Goal: Task Accomplishment & Management: Manage account settings

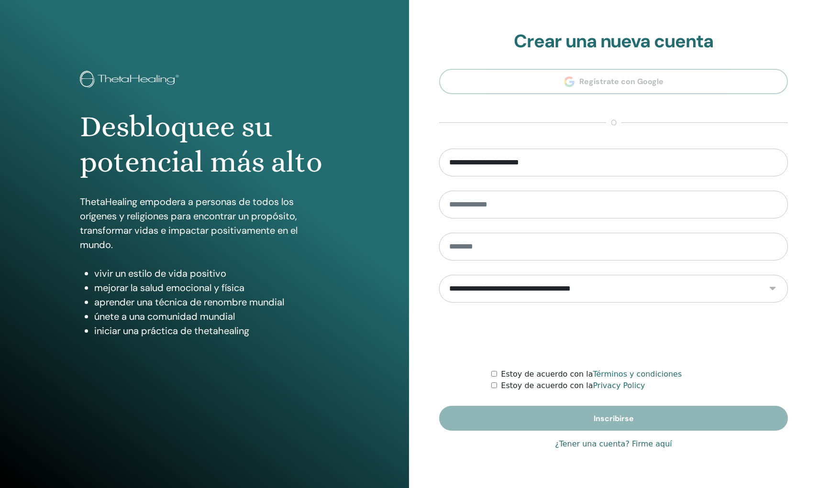
type input "**********"
click at [602, 447] on link "¿Tener una cuenta? Firme aquí" at bounding box center [613, 444] width 117 height 11
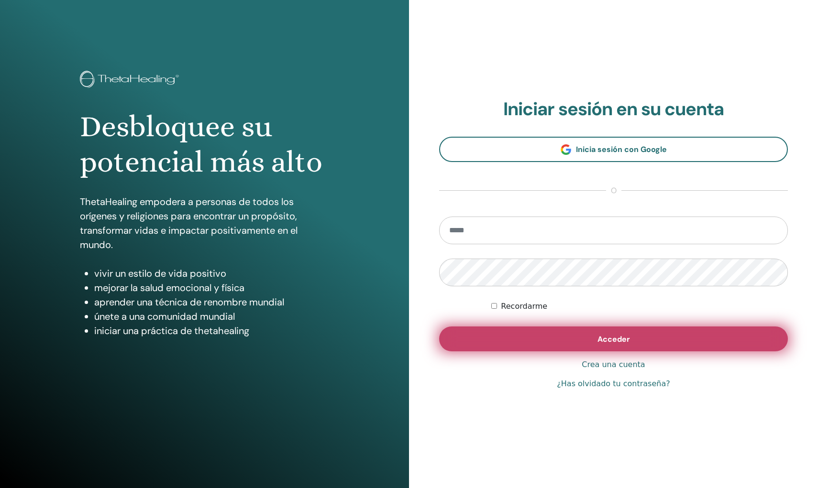
click at [600, 335] on span "Acceder" at bounding box center [613, 339] width 33 height 10
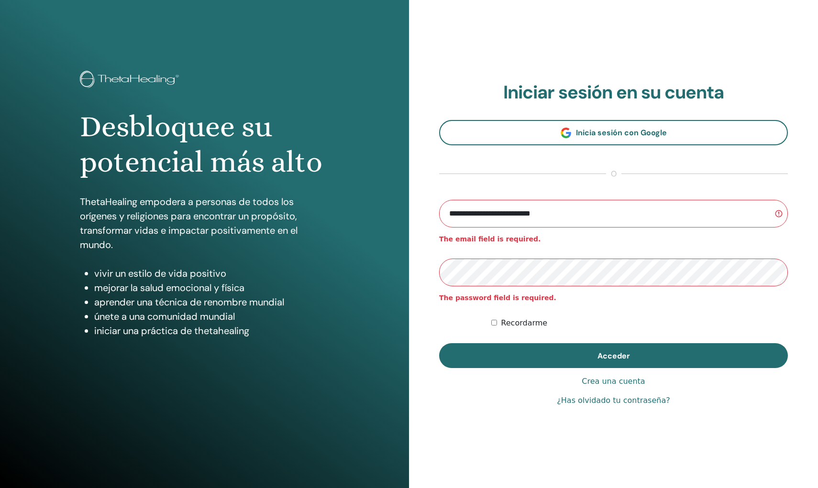
type input "**********"
click at [613, 355] on button "Acceder" at bounding box center [613, 355] width 349 height 25
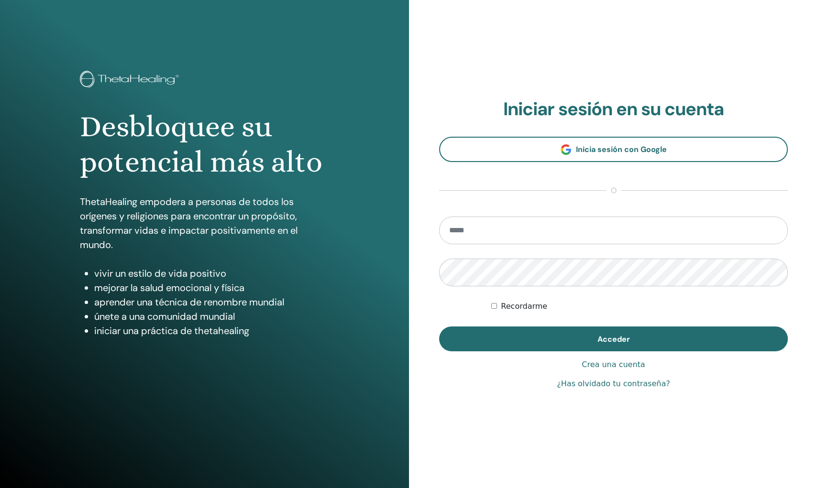
click at [554, 227] on input "email" at bounding box center [613, 231] width 349 height 28
type input "**********"
click at [593, 384] on link "¿Has olvidado tu contraseña?" at bounding box center [613, 383] width 113 height 11
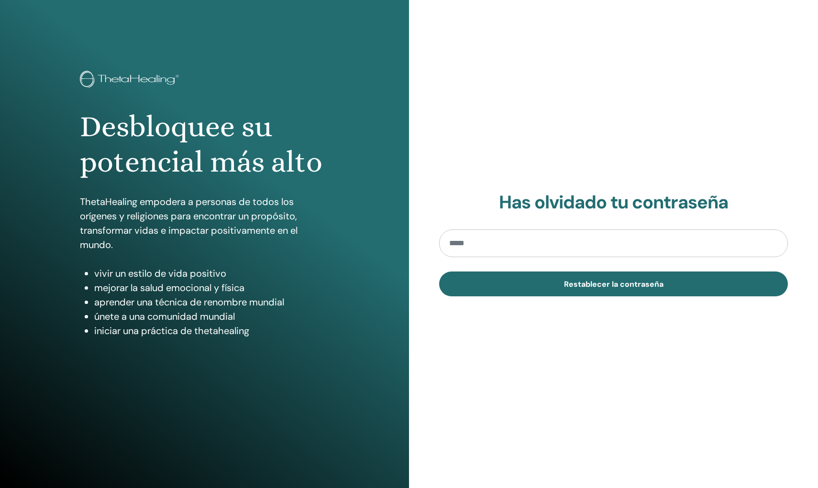
click at [534, 386] on div "Has olvidado tu contraseña Restablecer la contraseña" at bounding box center [613, 244] width 409 height 488
click at [524, 247] on input "email" at bounding box center [613, 244] width 349 height 28
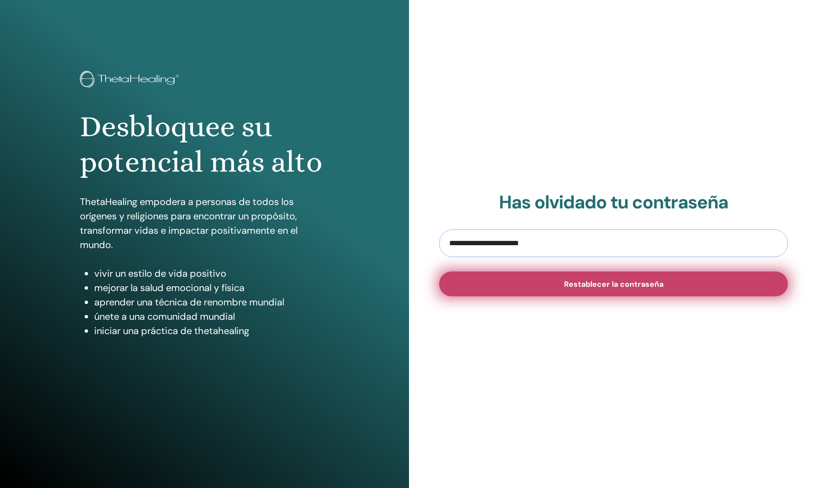
type input "**********"
click at [604, 283] on span "Restablecer la contraseña" at bounding box center [613, 284] width 99 height 10
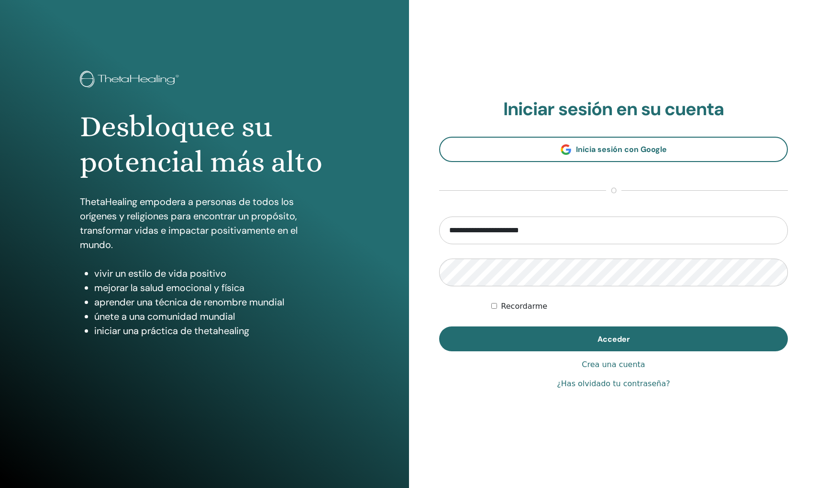
type input "**********"
click at [613, 339] on button "Acceder" at bounding box center [613, 339] width 349 height 25
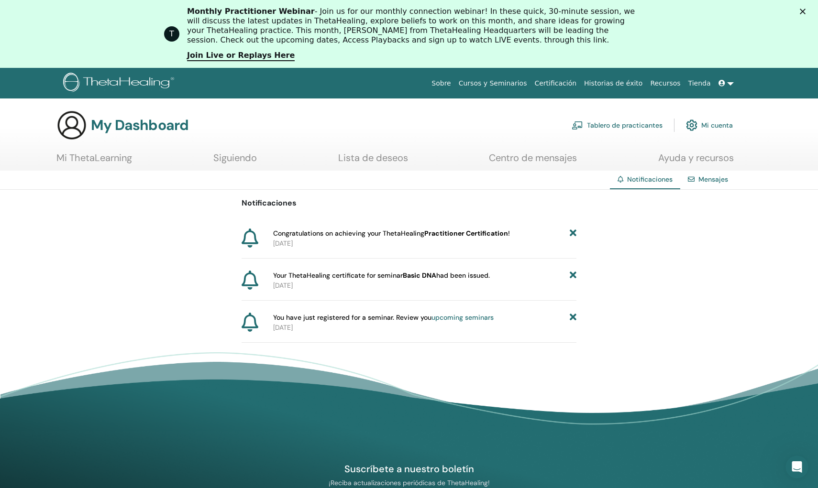
click at [439, 234] on b "Practitioner Certification" at bounding box center [466, 233] width 84 height 9
click at [321, 236] on span "Congratulations on achieving your ThetaHealing Practitioner Certification !" at bounding box center [391, 234] width 237 height 10
click at [289, 246] on p "2025-09-14" at bounding box center [424, 244] width 303 height 10
click at [252, 238] on icon at bounding box center [249, 238] width 17 height 19
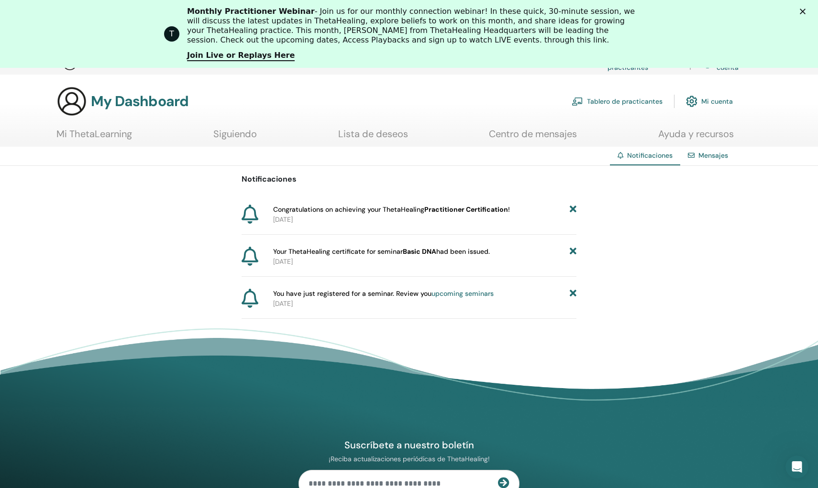
scroll to position [39, 0]
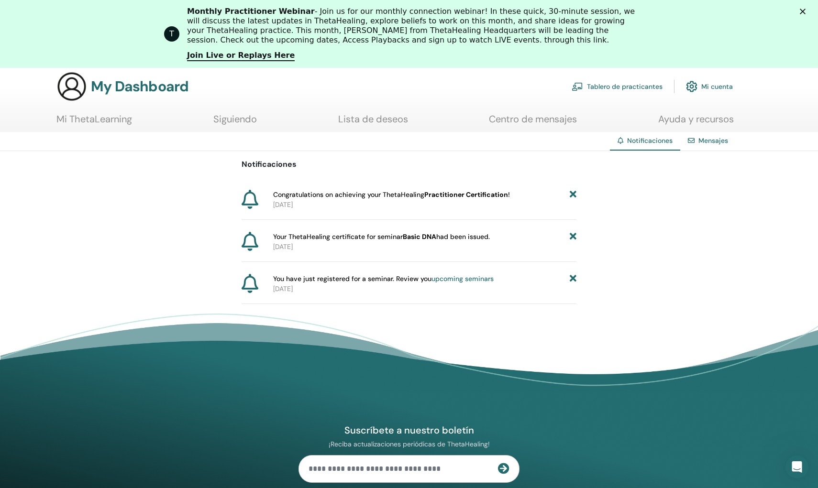
click at [252, 197] on icon at bounding box center [249, 199] width 17 height 19
click at [298, 197] on span "Congratulations on achieving your ThetaHealing Practitioner Certification !" at bounding box center [391, 195] width 237 height 10
click at [298, 205] on p "2025-09-14" at bounding box center [424, 205] width 303 height 10
click at [304, 238] on span "Your ThetaHealing certificate for seminar Basic DNA had been issued." at bounding box center [381, 237] width 217 height 10
click at [428, 237] on b "Basic DNA" at bounding box center [419, 236] width 33 height 9
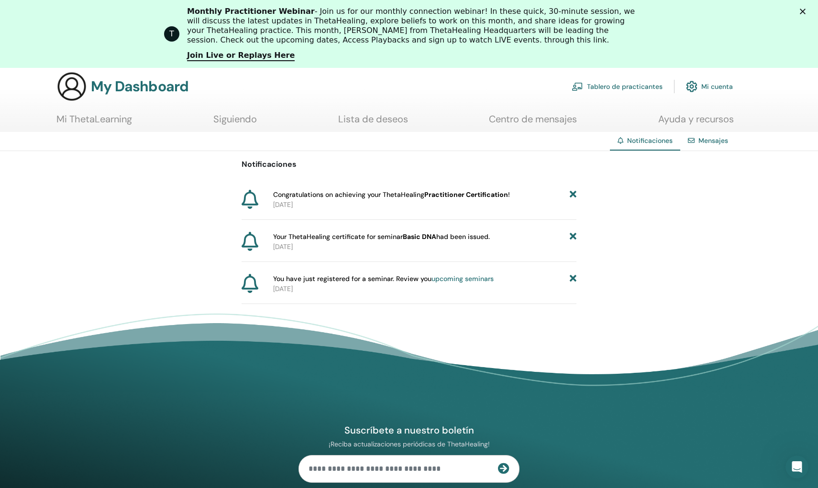
click at [372, 279] on span "You have just registered for a seminar. Review you upcoming seminars" at bounding box center [383, 279] width 220 height 10
click at [336, 281] on span "You have just registered for a seminar. Review you upcoming seminars" at bounding box center [383, 279] width 220 height 10
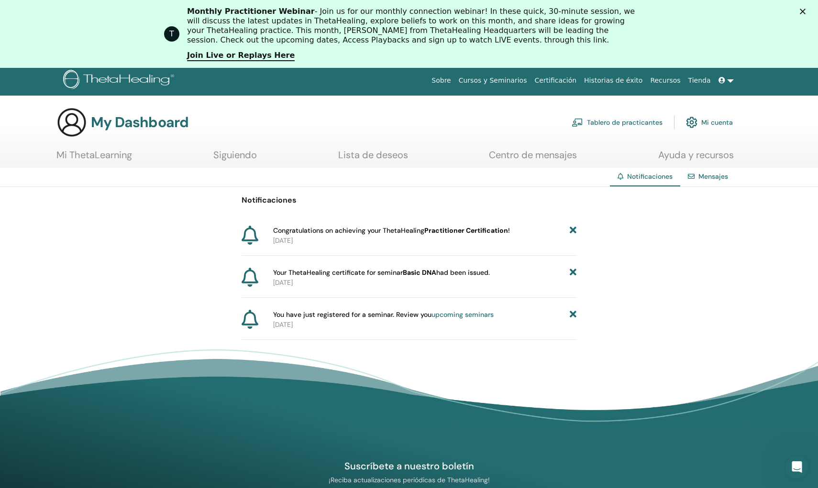
scroll to position [3, 0]
click at [270, 311] on div "You have just registered for a seminar. Review you upcoming seminars 2025-08-25" at bounding box center [422, 320] width 307 height 20
drag, startPoint x: 270, startPoint y: 267, endPoint x: 321, endPoint y: 288, distance: 55.3
click at [321, 288] on div "Notificaciones Congratulations on achieving your ThetaHealing Practitioner Cert…" at bounding box center [408, 263] width 335 height 153
click at [299, 299] on div "Notificaciones Congratulations on achieving your ThetaHealing Practitioner Cert…" at bounding box center [408, 263] width 335 height 153
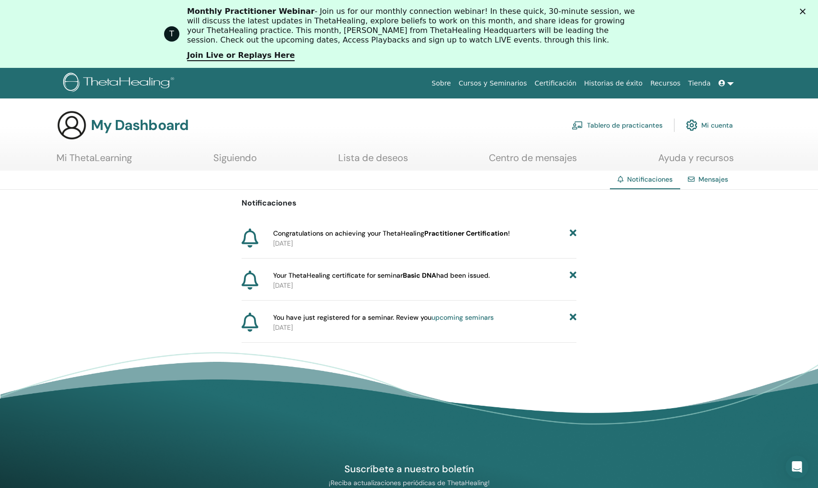
scroll to position [0, 0]
drag, startPoint x: 273, startPoint y: 234, endPoint x: 313, endPoint y: 244, distance: 41.5
click at [313, 244] on div "Congratulations on achieving your ThetaHealing Practitioner Certification ! 202…" at bounding box center [422, 239] width 307 height 20
click at [319, 297] on div "Your ThetaHealing certificate for seminar Basic DNA had been issued. 2025-09-14" at bounding box center [408, 286] width 335 height 30
click at [467, 318] on link "upcoming seminars" at bounding box center [462, 317] width 62 height 9
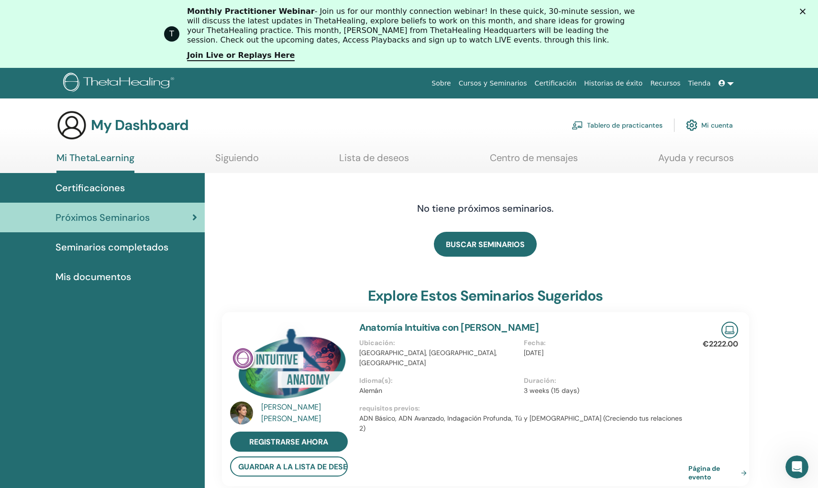
click at [804, 11] on icon "Cerrar" at bounding box center [803, 12] width 6 height 6
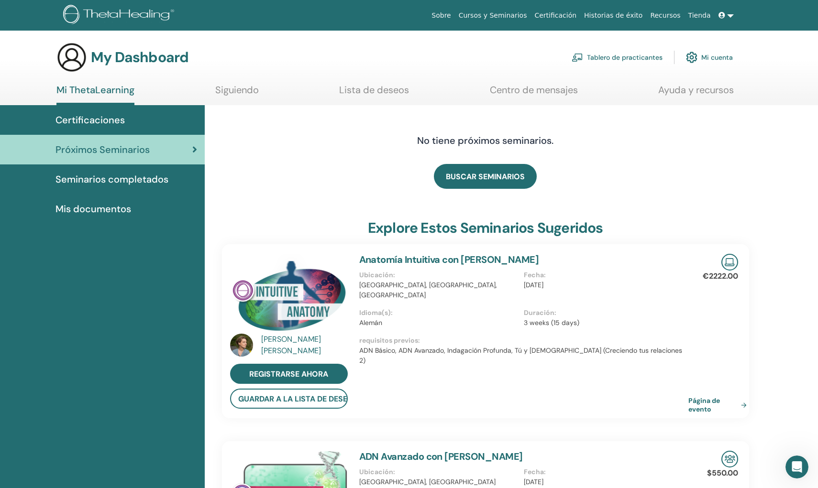
click at [709, 57] on link "Mi cuenta" at bounding box center [709, 57] width 47 height 21
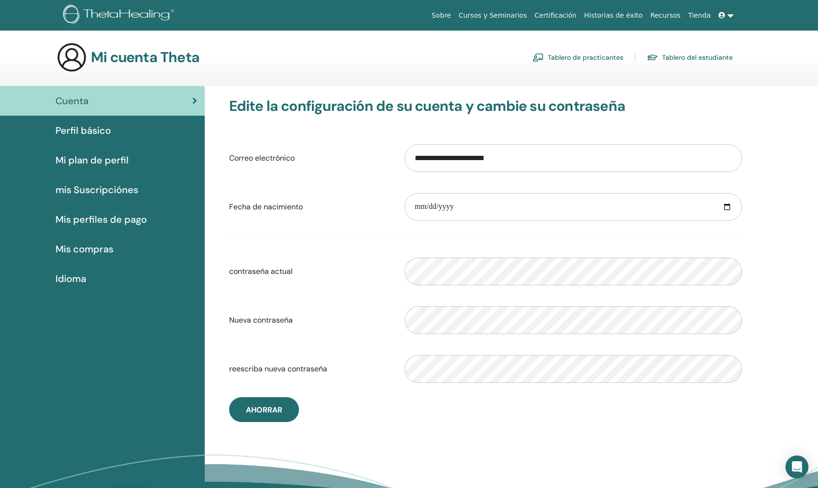
click at [591, 56] on link "Tablero de practicantes" at bounding box center [577, 57] width 91 height 15
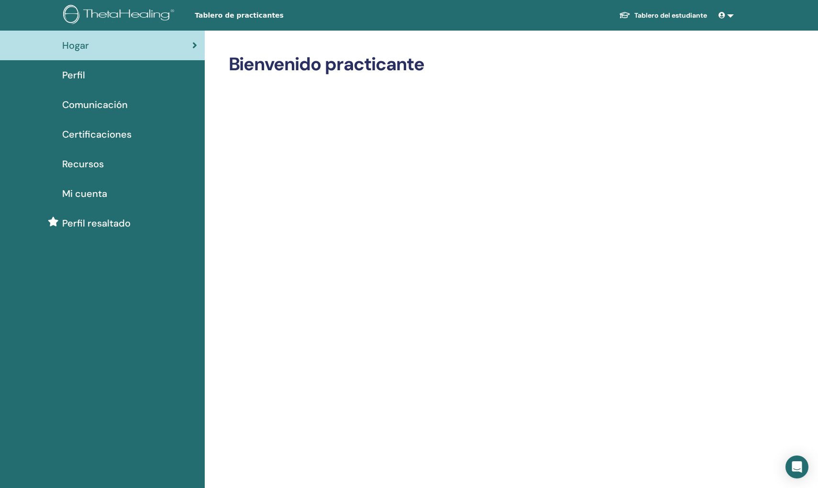
click at [191, 44] on div "Hogar" at bounding box center [102, 45] width 189 height 14
click at [729, 15] on link at bounding box center [725, 16] width 23 height 18
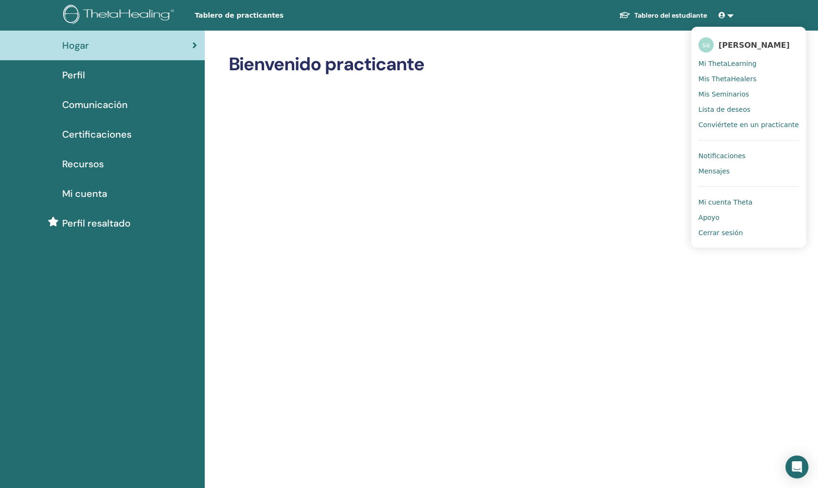
click at [713, 234] on span "Cerrar sesión" at bounding box center [720, 233] width 44 height 9
